Goal: Task Accomplishment & Management: Complete application form

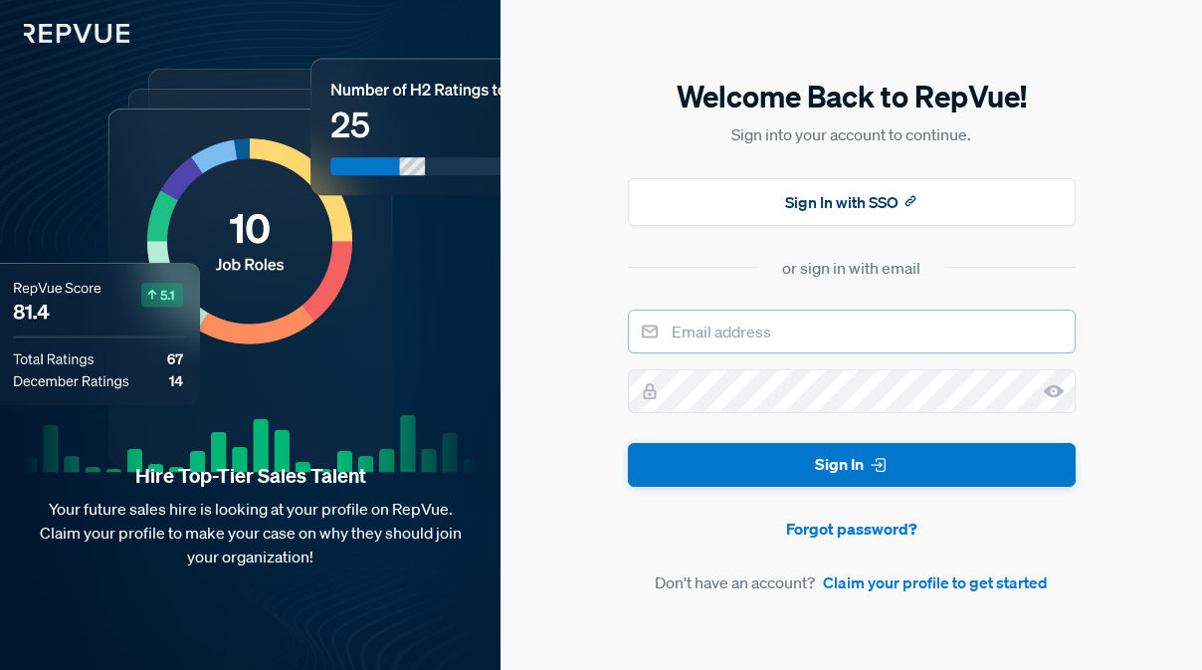
click at [788, 321] on input "email" at bounding box center [852, 331] width 448 height 44
type input "[EMAIL_ADDRESS][DOMAIN_NAME]"
click at [871, 587] on link "Claim your profile to get started" at bounding box center [935, 582] width 225 height 24
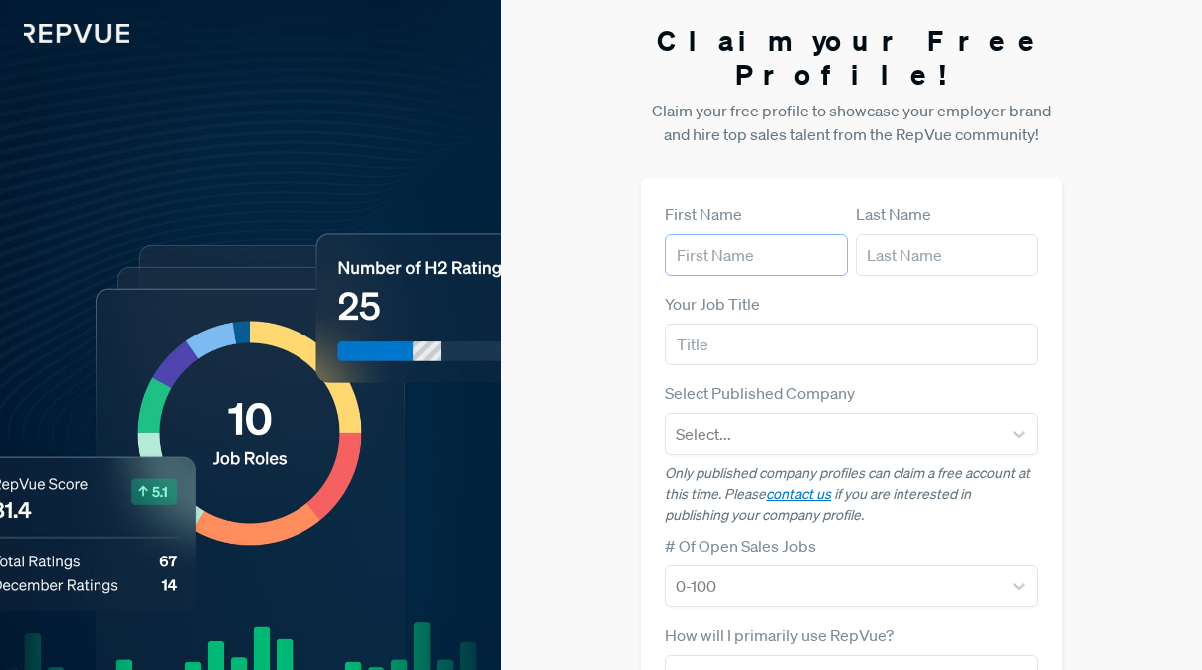
click at [746, 234] on input "text" at bounding box center [756, 255] width 182 height 42
type input "[PERSON_NAME]"
type input "Oyudo"
type input "[EMAIL_ADDRESS][DOMAIN_NAME]"
click at [742, 323] on input "text" at bounding box center [851, 344] width 373 height 42
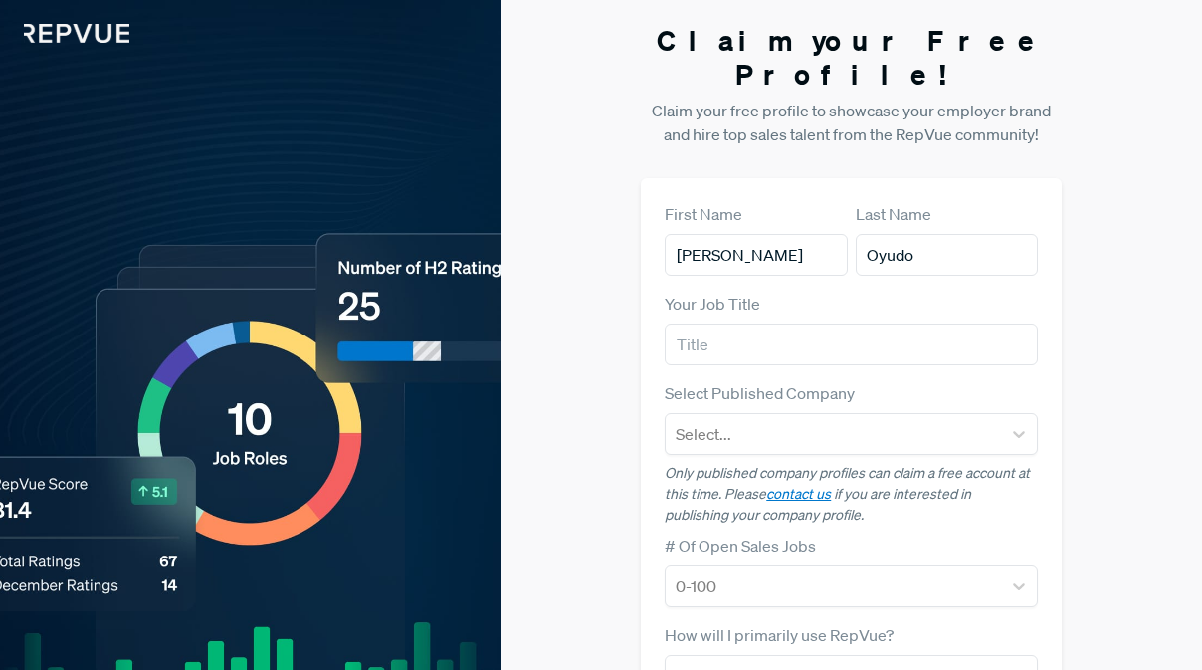
click at [755, 424] on article "Select Published Company Select... Only published company profiles can claim a …" at bounding box center [851, 453] width 373 height 144
click at [750, 323] on input "text" at bounding box center [851, 344] width 373 height 42
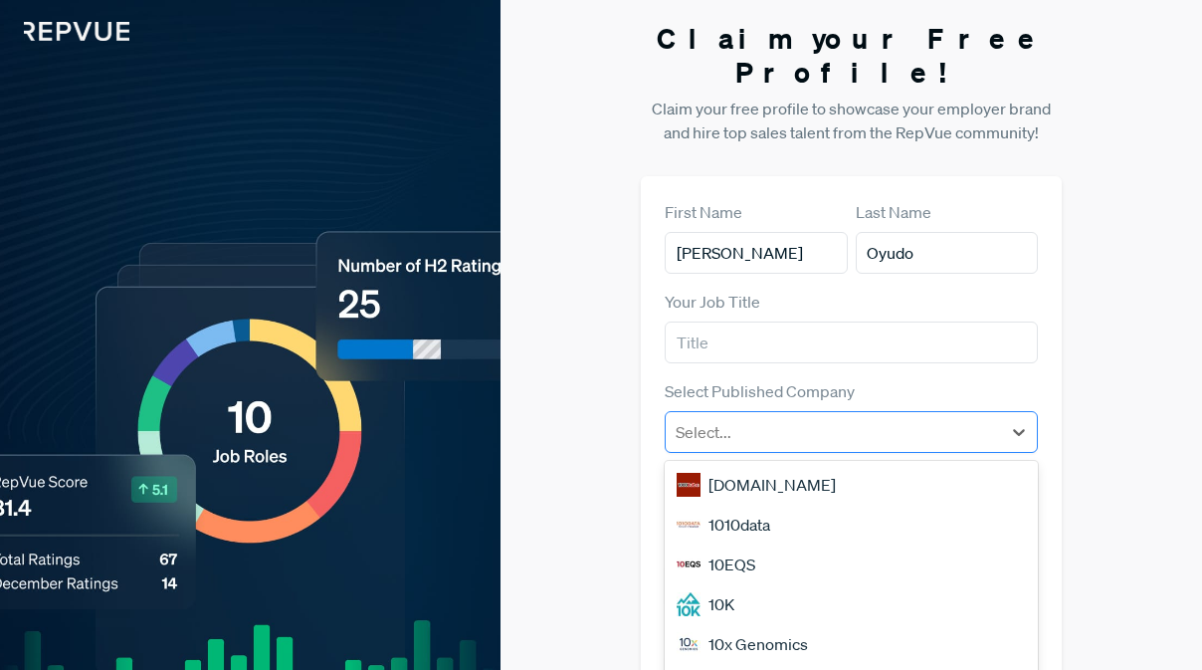
click at [759, 418] on div at bounding box center [833, 432] width 315 height 28
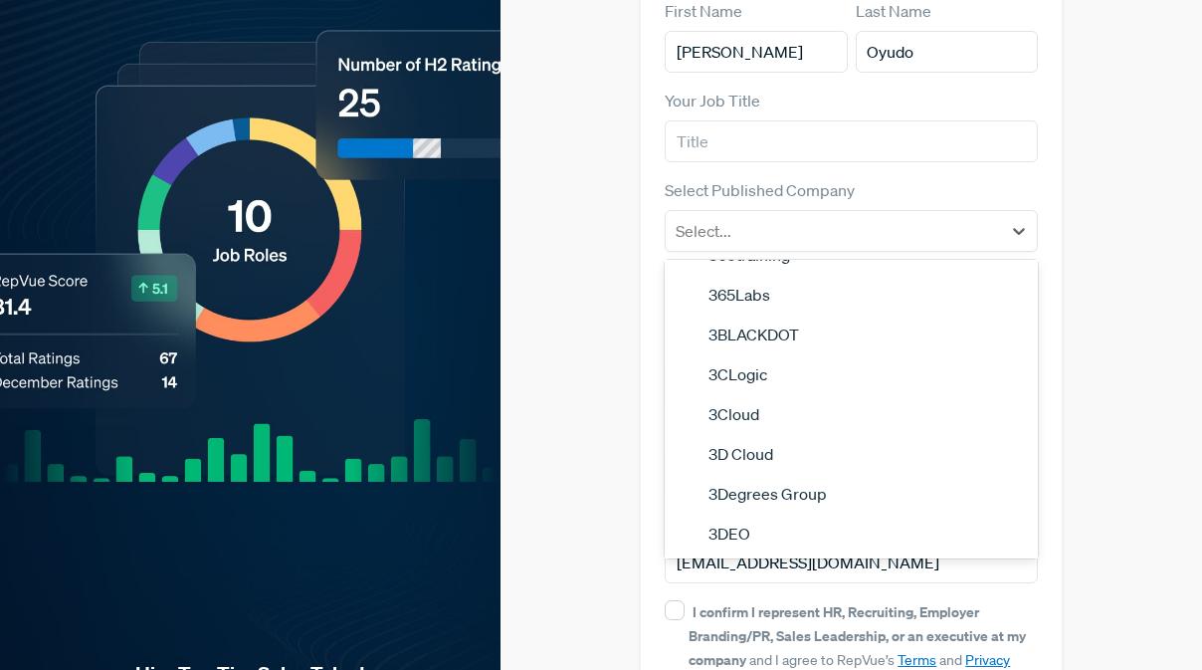
scroll to position [1700, 0]
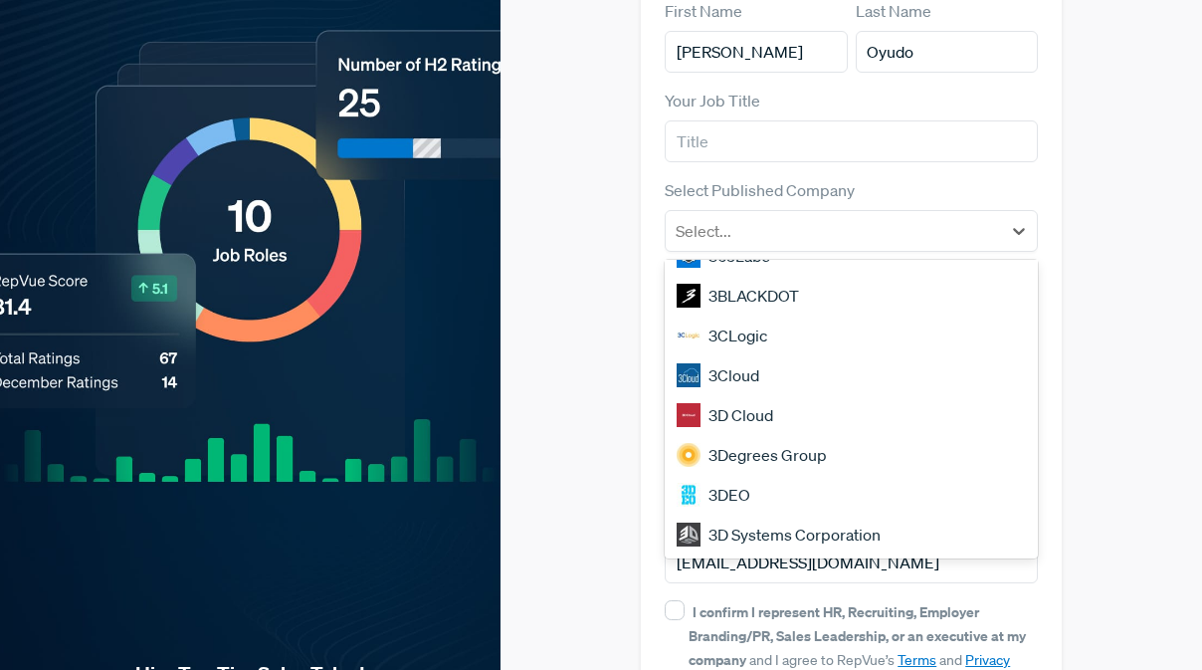
click at [574, 410] on div "Claim your Free Profile! Claim your free profile to showcase your employer bran…" at bounding box center [852, 332] width 702 height 1070
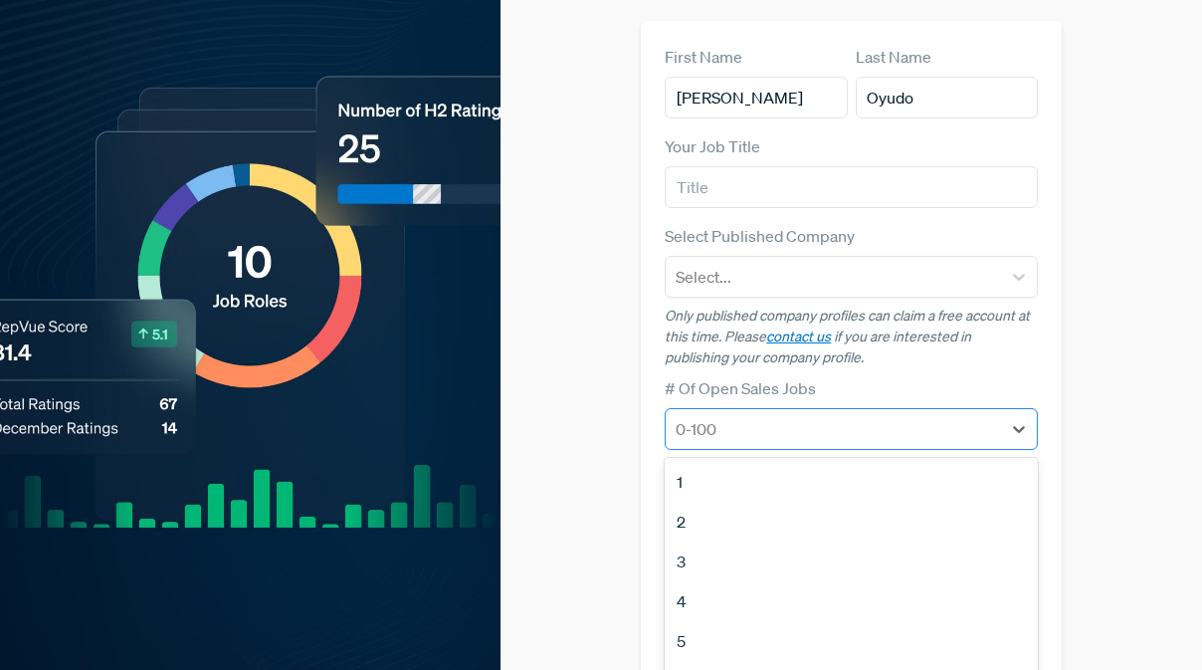
click at [722, 415] on div at bounding box center [833, 429] width 315 height 28
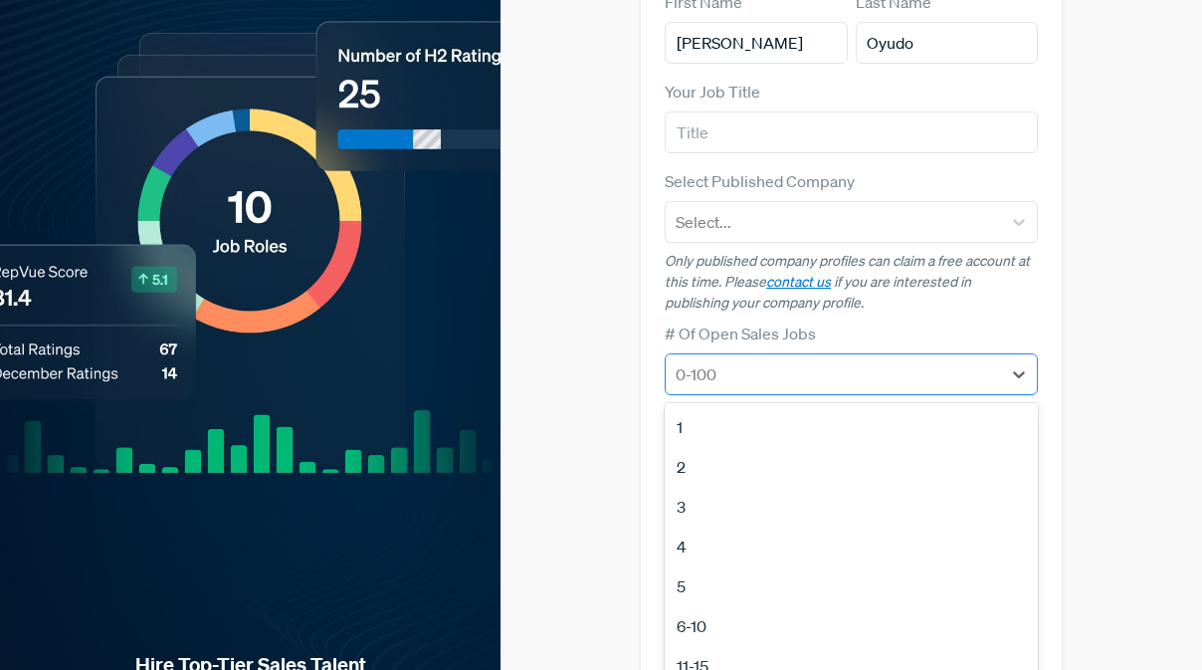
scroll to position [218, 0]
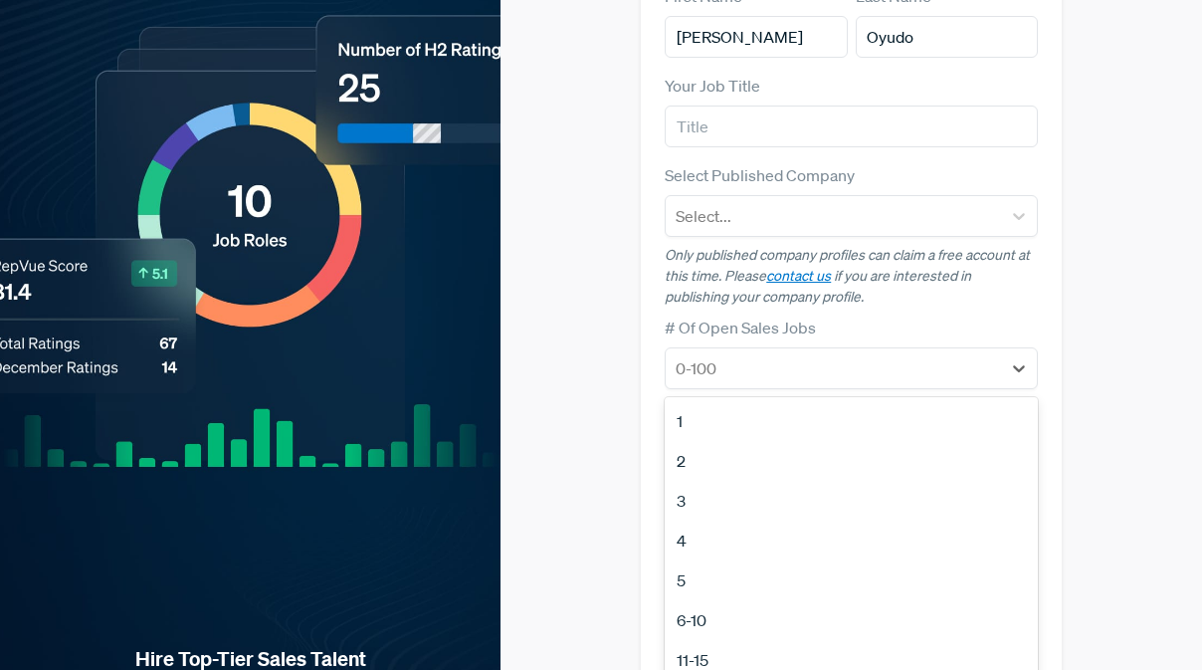
click at [663, 341] on div "First Name [PERSON_NAME] Last Name Oyudo Your Job Title Select Published Compan…" at bounding box center [851, 394] width 421 height 868
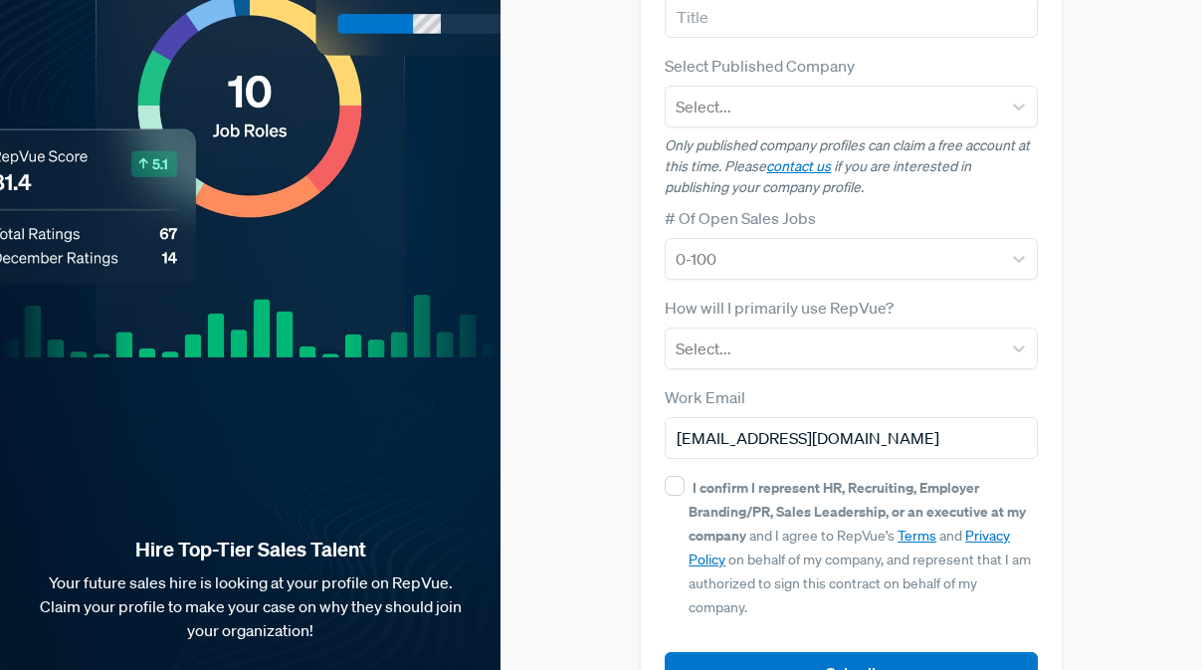
scroll to position [366, 0]
